Goal: Information Seeking & Learning: Learn about a topic

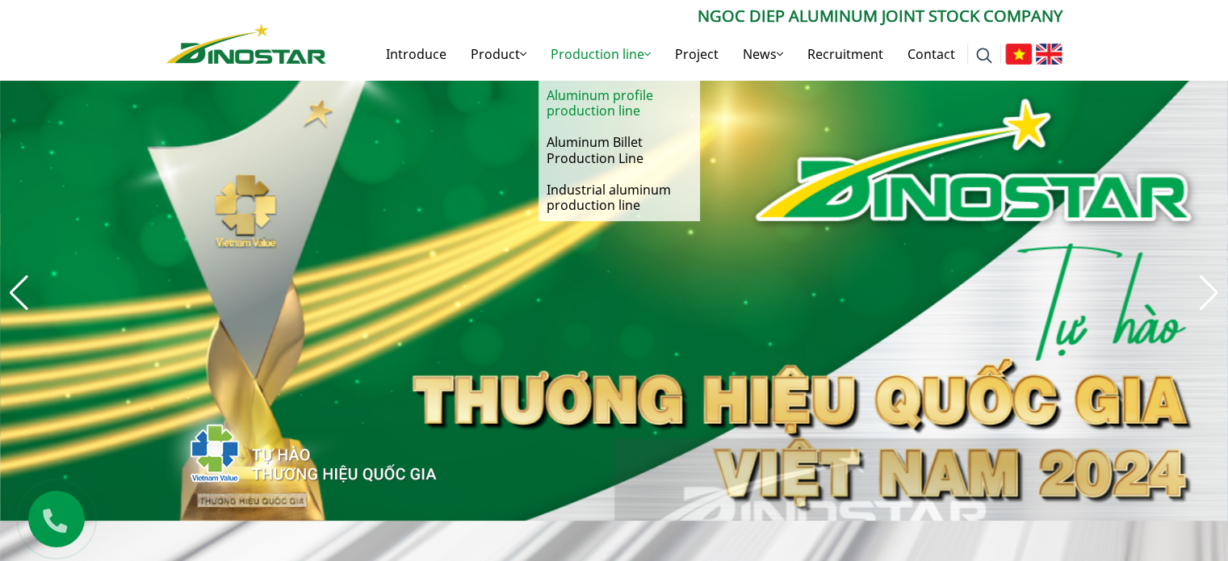
click at [595, 99] on font "Aluminum profile production line" at bounding box center [600, 102] width 107 height 33
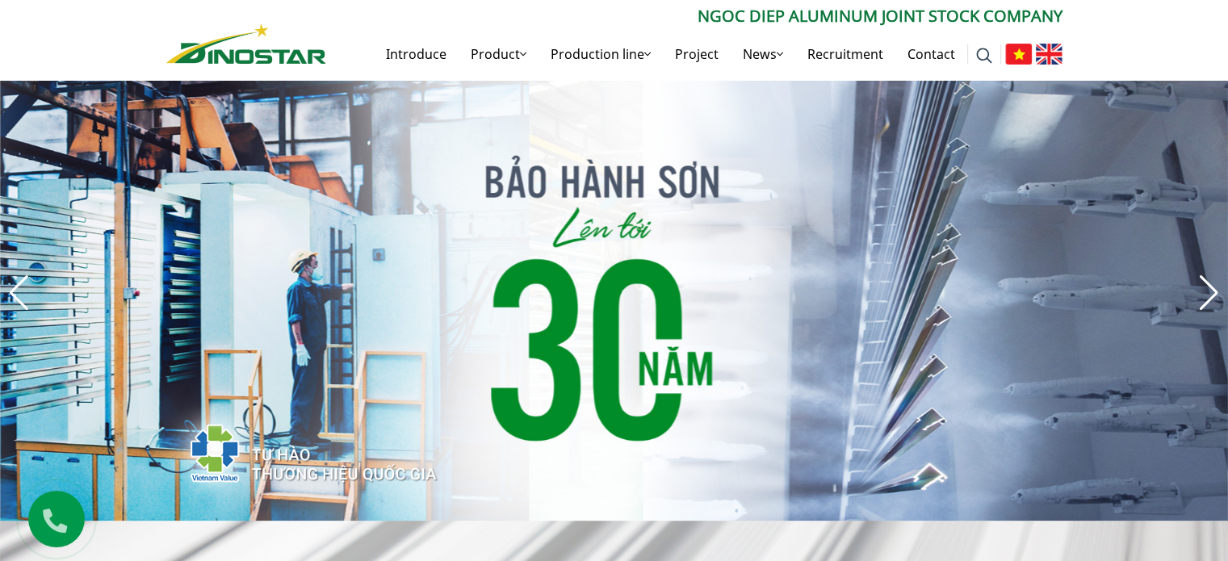
drag, startPoint x: 595, startPoint y: 99, endPoint x: 610, endPoint y: 27, distance: 74.1
click at [610, 27] on div "NGOC DIEP ALUMINUM JOINT STOCK COMPANY Introduce Product Sản phẩm Construction …" at bounding box center [694, 42] width 736 height 76
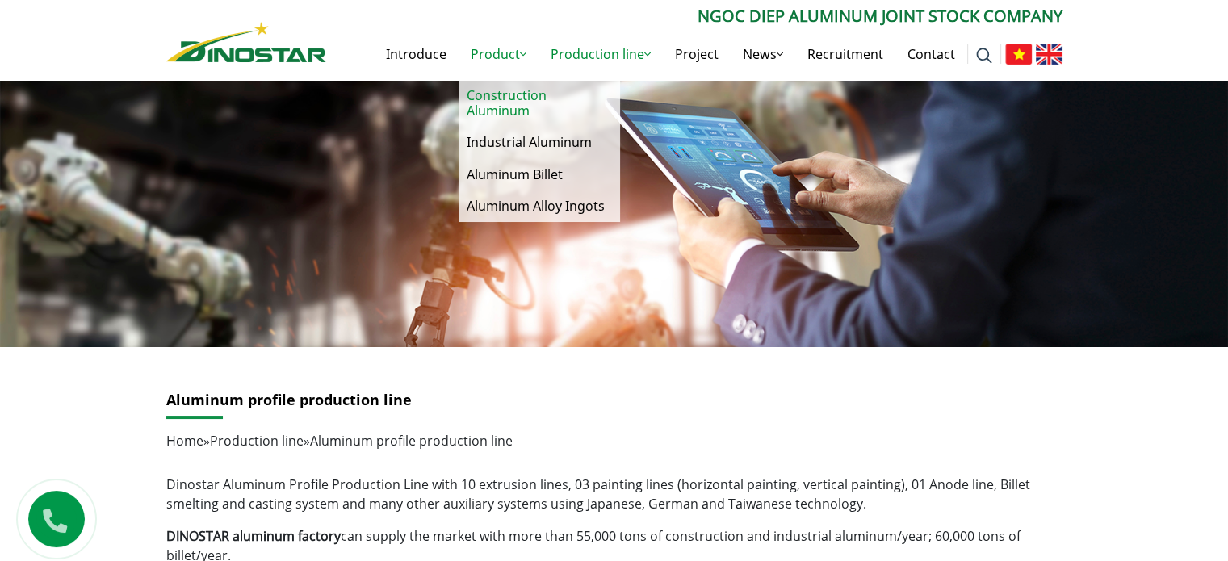
click at [528, 90] on font "Construction Aluminum" at bounding box center [507, 102] width 80 height 33
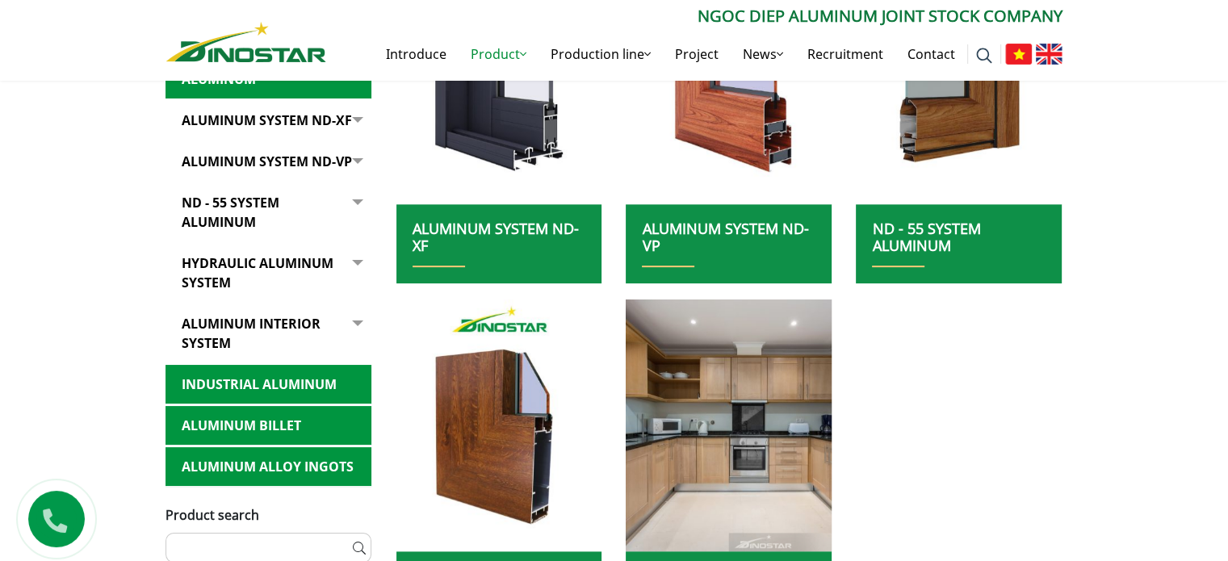
scroll to position [485, 0]
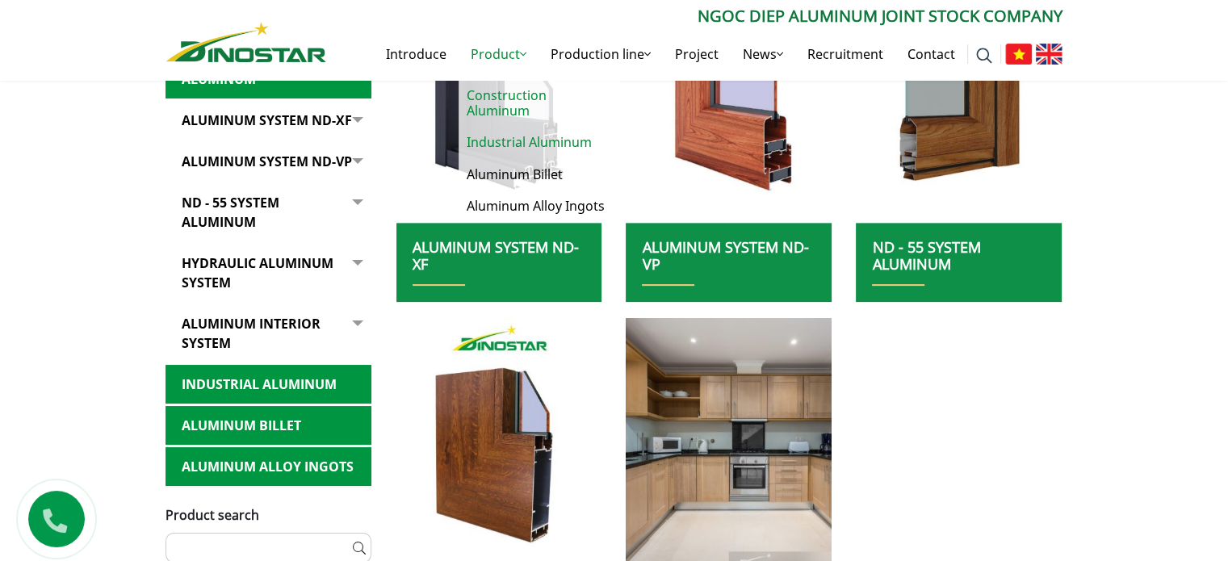
click at [525, 133] on font "Industrial Aluminum" at bounding box center [529, 142] width 125 height 18
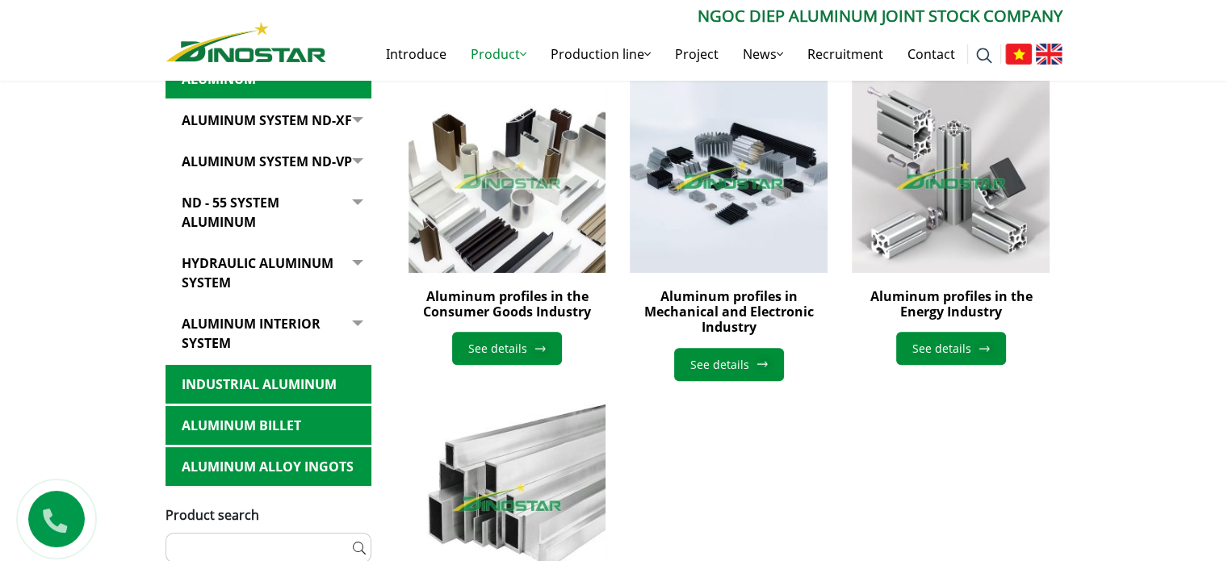
scroll to position [485, 0]
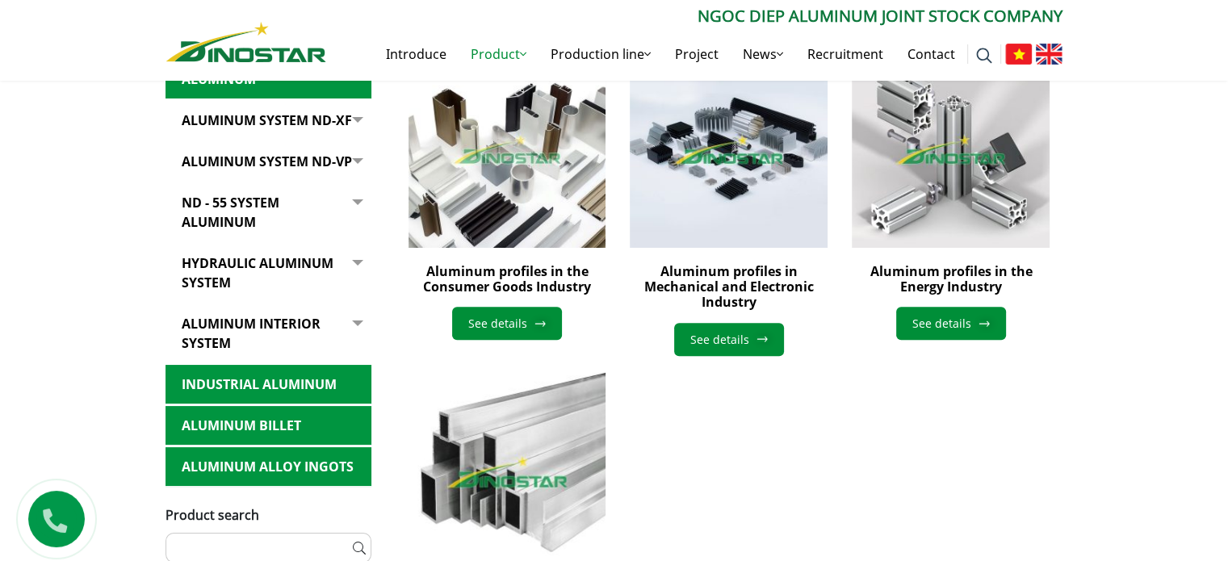
click at [520, 450] on img at bounding box center [506, 470] width 217 height 217
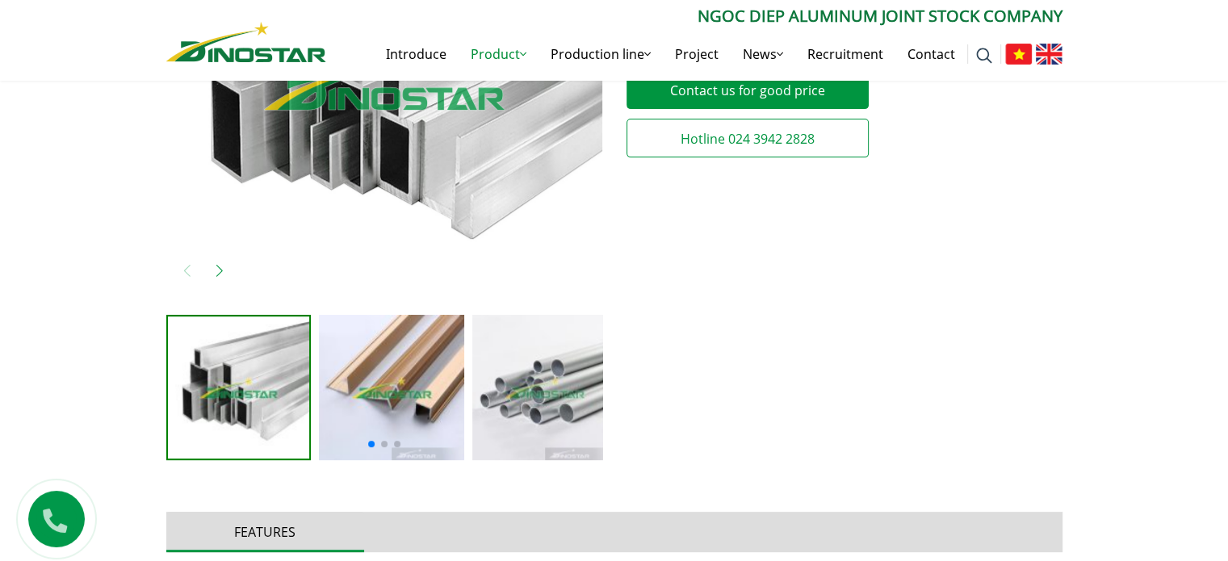
scroll to position [646, 0]
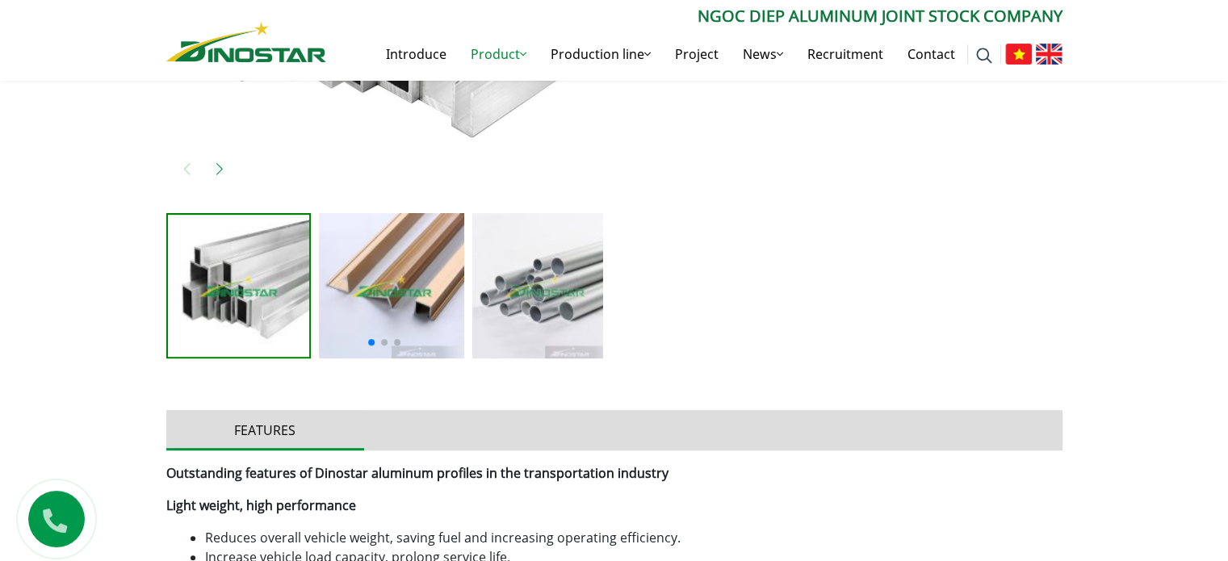
click at [425, 303] on img at bounding box center [391, 285] width 145 height 145
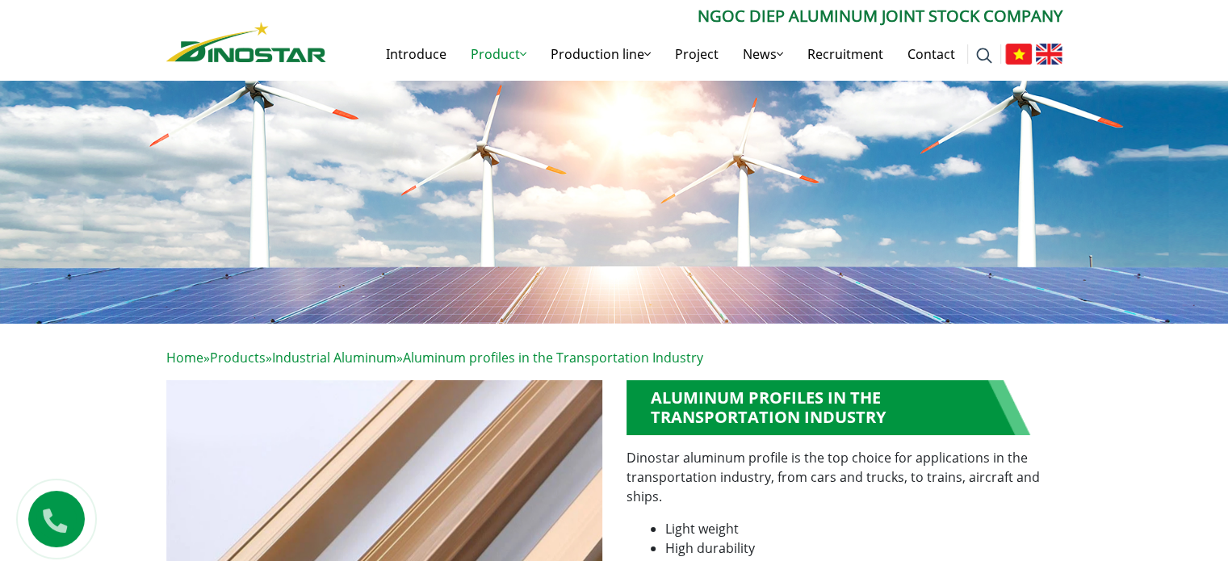
scroll to position [0, 0]
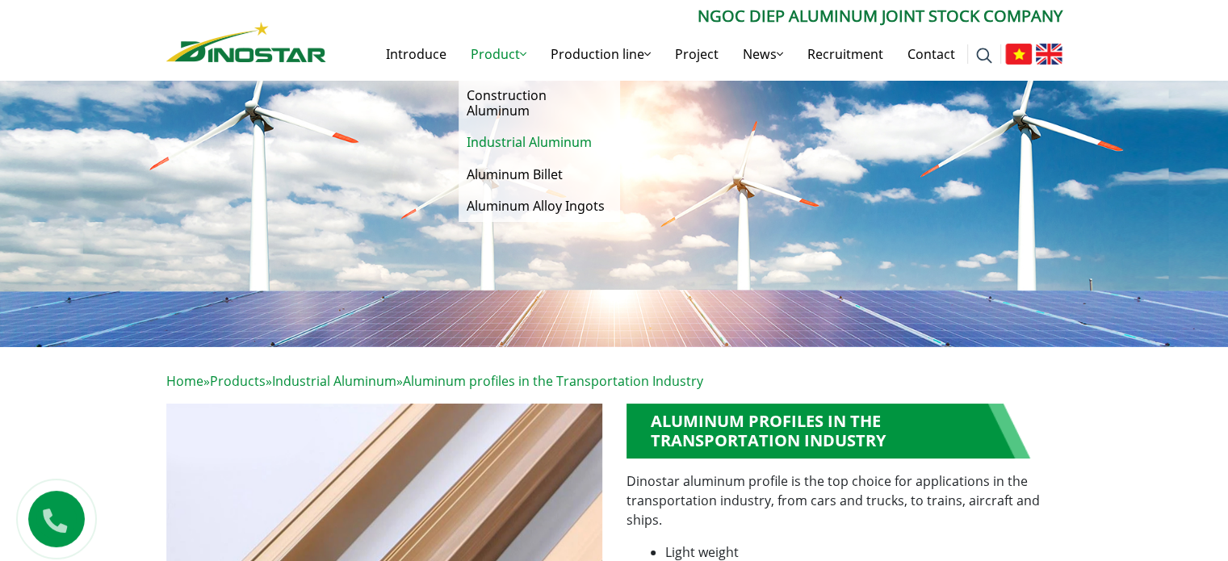
click at [505, 133] on font "Industrial Aluminum" at bounding box center [529, 142] width 125 height 18
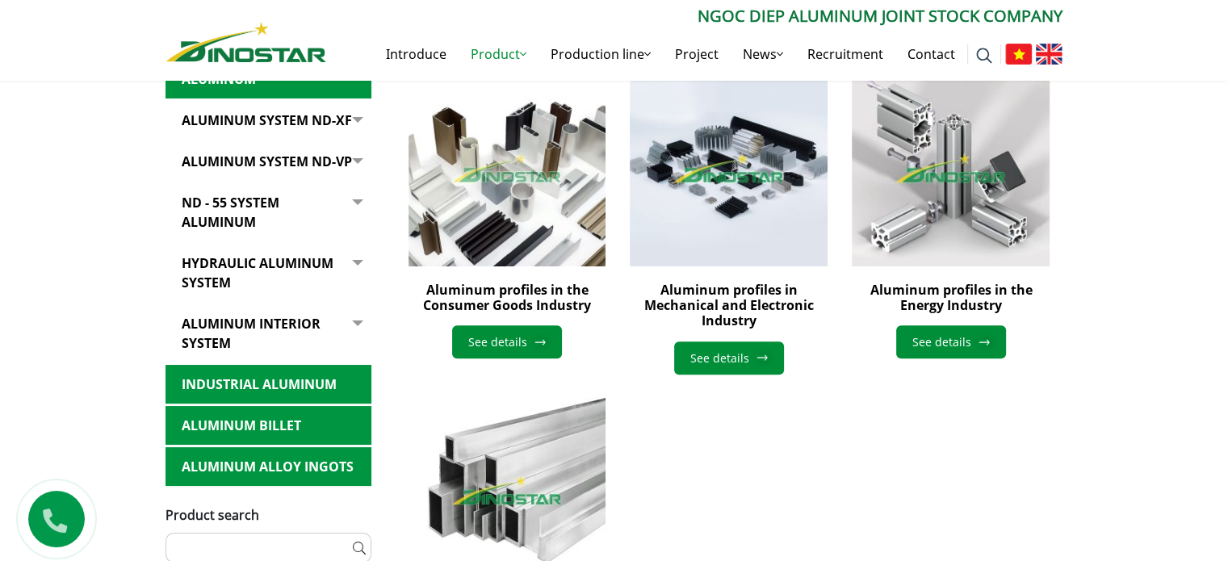
scroll to position [485, 0]
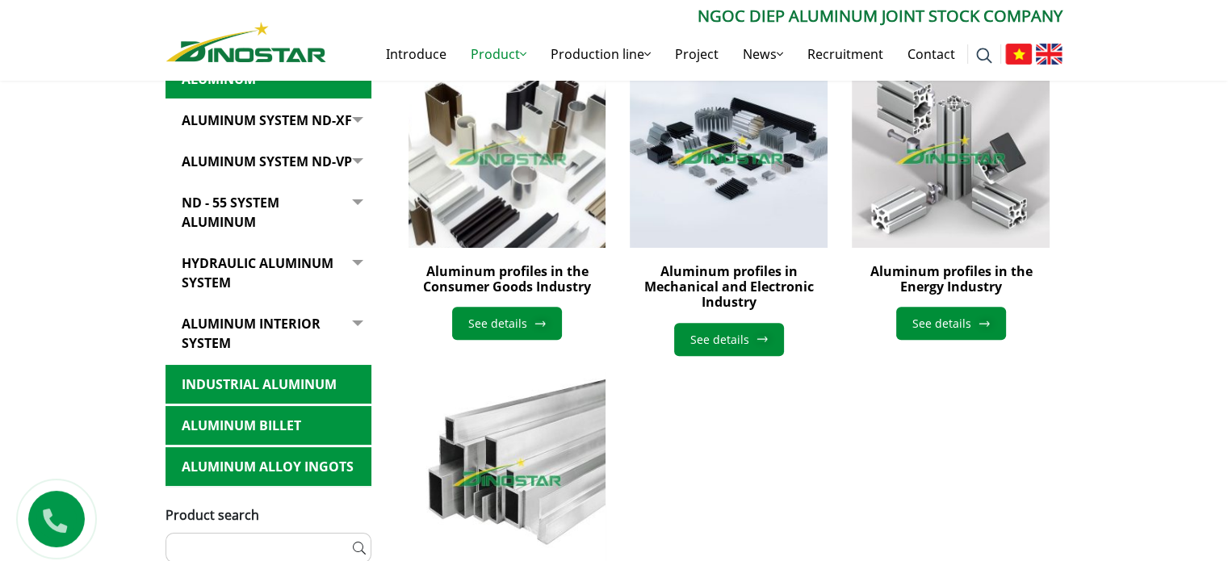
click at [494, 151] on img at bounding box center [506, 148] width 217 height 217
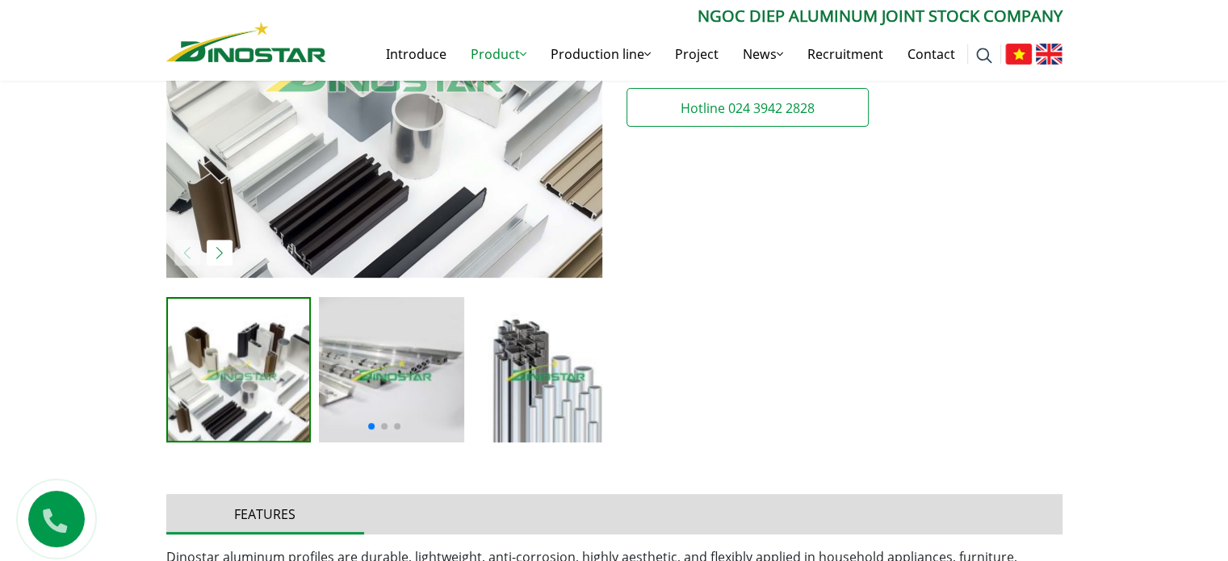
scroll to position [565, 0]
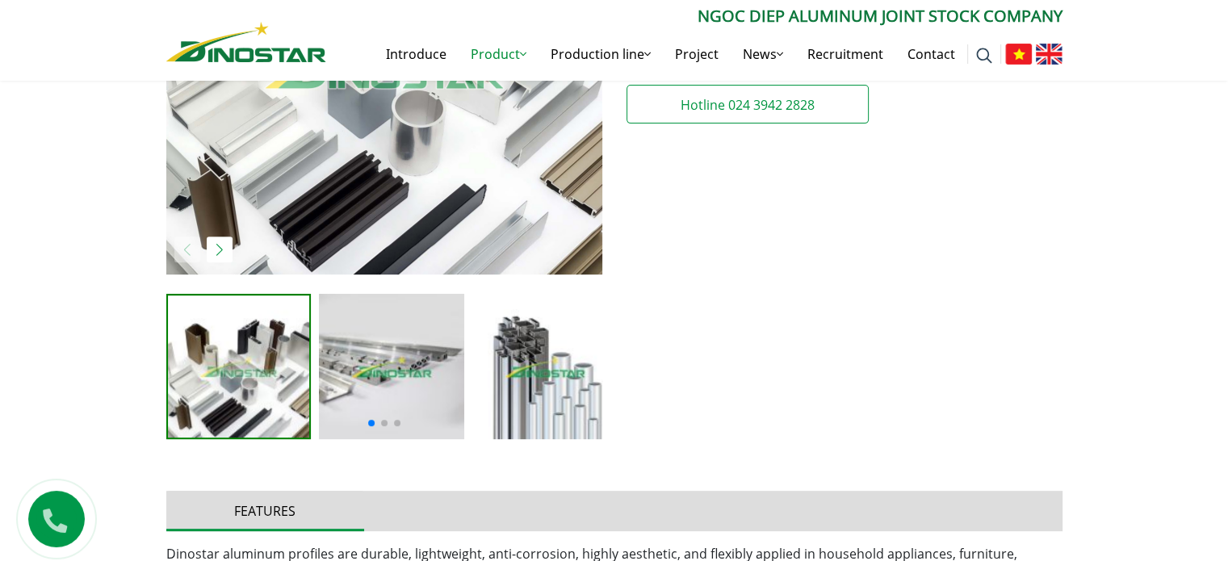
click at [378, 364] on img at bounding box center [391, 366] width 145 height 145
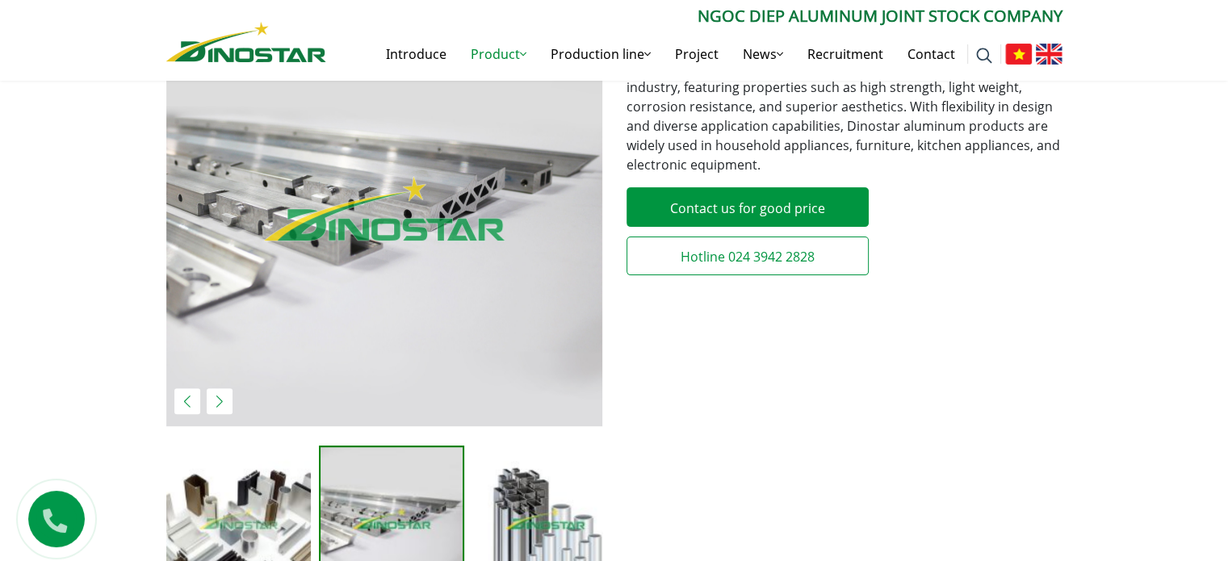
scroll to position [404, 0]
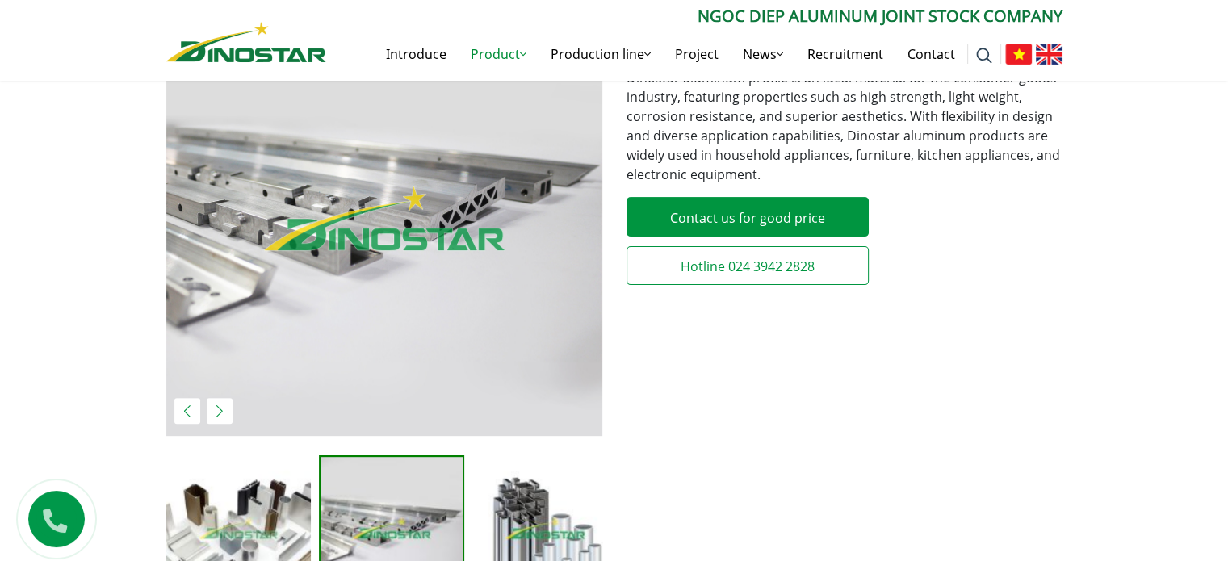
click at [510, 507] on img at bounding box center [544, 527] width 145 height 145
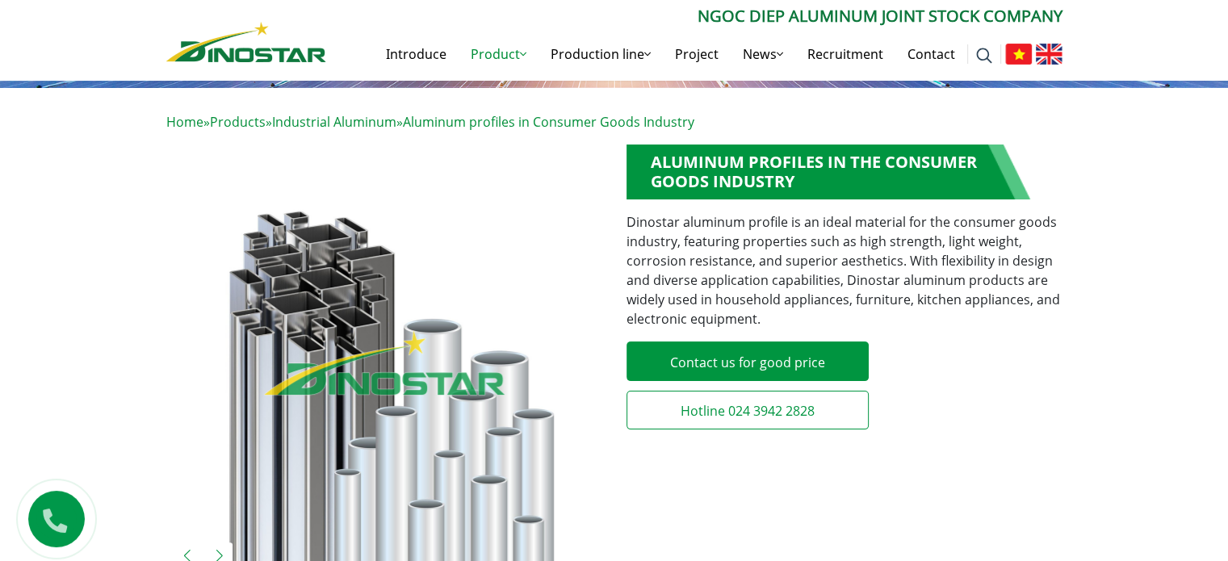
scroll to position [242, 0]
